Goal: Feedback & Contribution: Leave review/rating

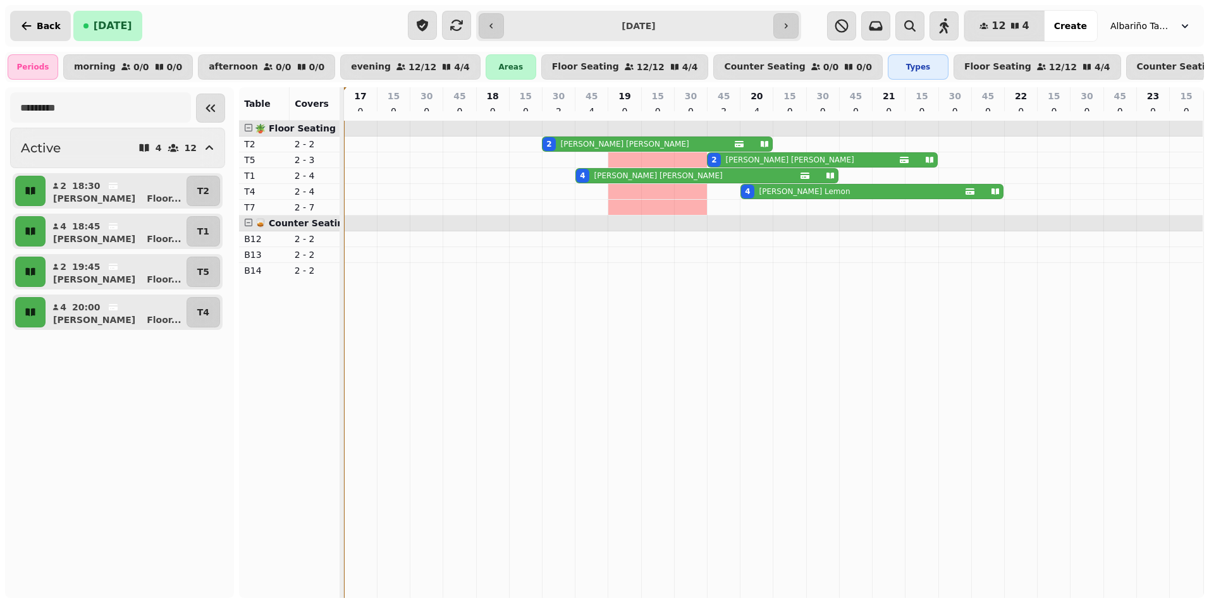
click at [24, 27] on icon "button" at bounding box center [26, 26] width 9 height 8
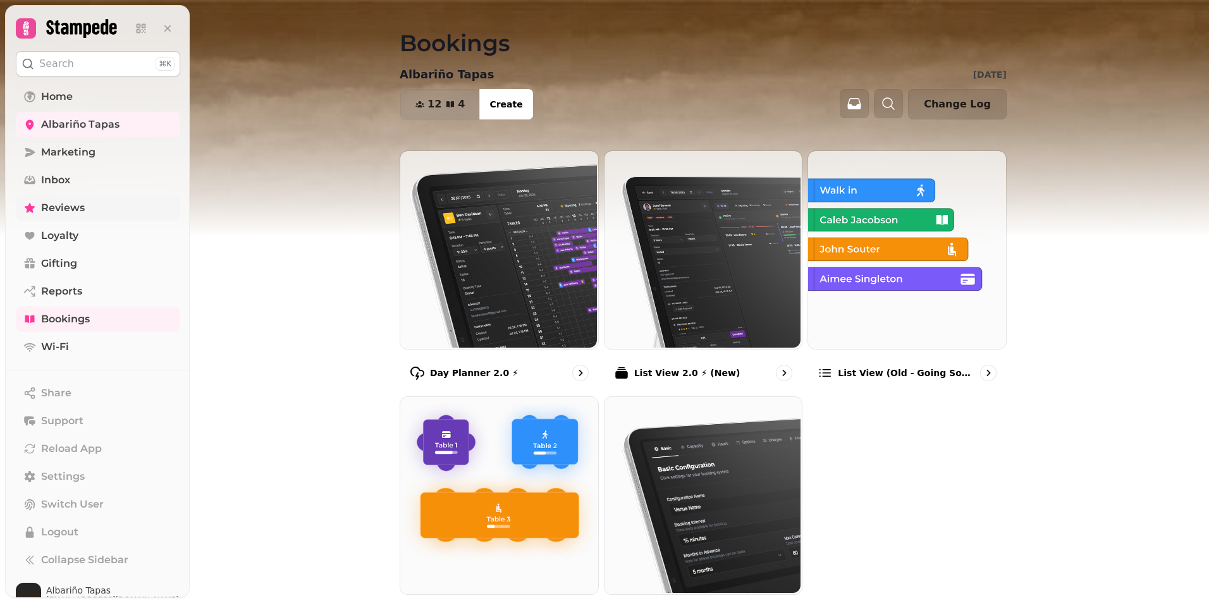
click at [67, 208] on span "Reviews" at bounding box center [63, 208] width 44 height 15
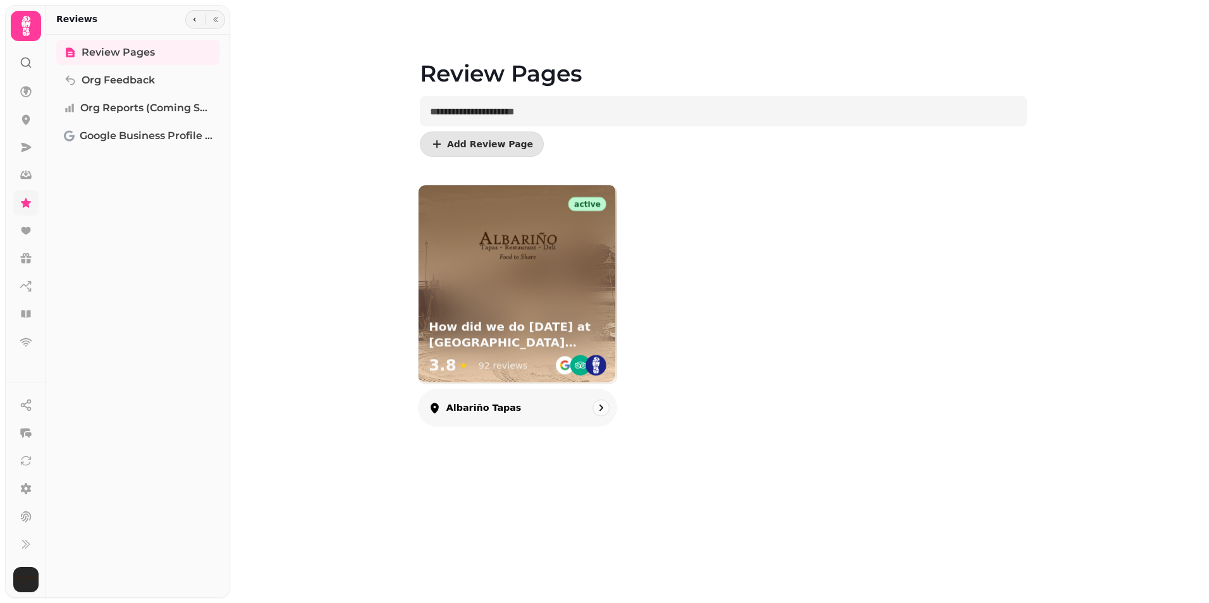
click at [503, 300] on div "active How did we do today at Albariño tapas? 3.8 ★ 92 reviews" at bounding box center [518, 284] width 198 height 198
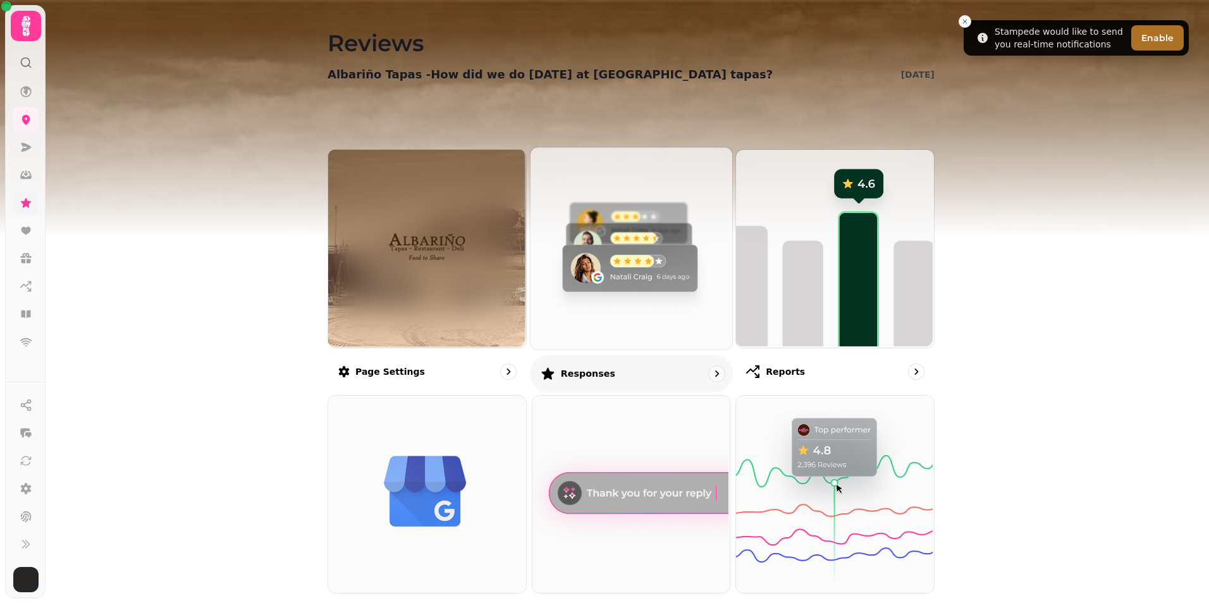
click at [605, 299] on img at bounding box center [630, 247] width 202 height 202
